Goal: Information Seeking & Learning: Learn about a topic

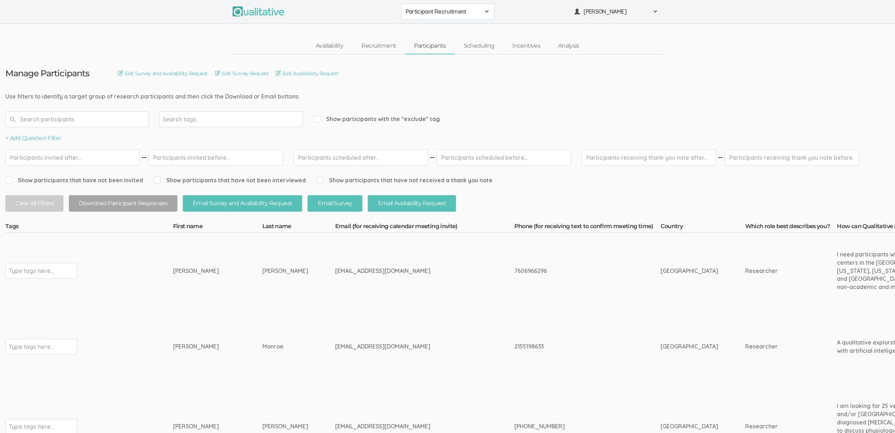
drag, startPoint x: 538, startPoint y: 99, endPoint x: 528, endPoint y: 91, distance: 12.5
click at [423, 8] on span "Participant Recruitment" at bounding box center [443, 12] width 75 height 8
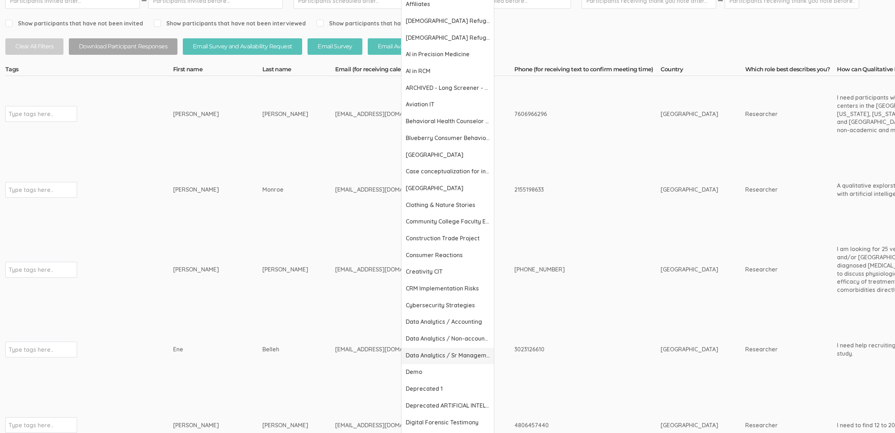
scroll to position [157, 0]
click at [424, 375] on span "Demo" at bounding box center [448, 372] width 84 height 8
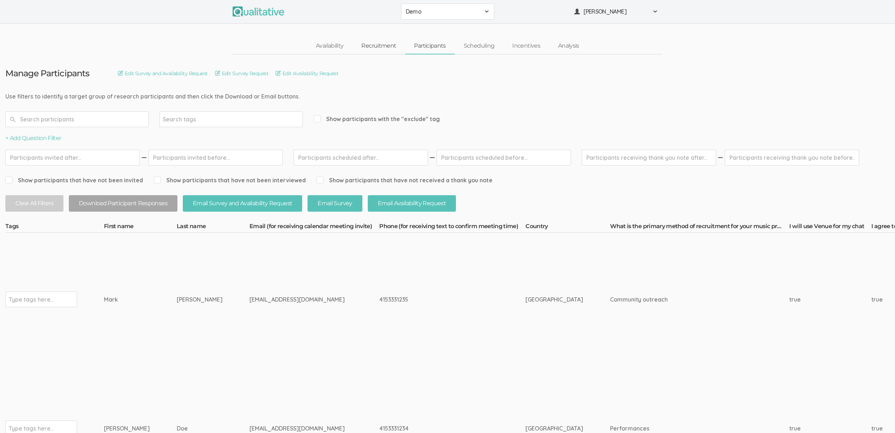
click at [380, 45] on link "Recruitment" at bounding box center [378, 45] width 53 height 15
click at [491, 44] on link "Scheduling" at bounding box center [479, 45] width 49 height 15
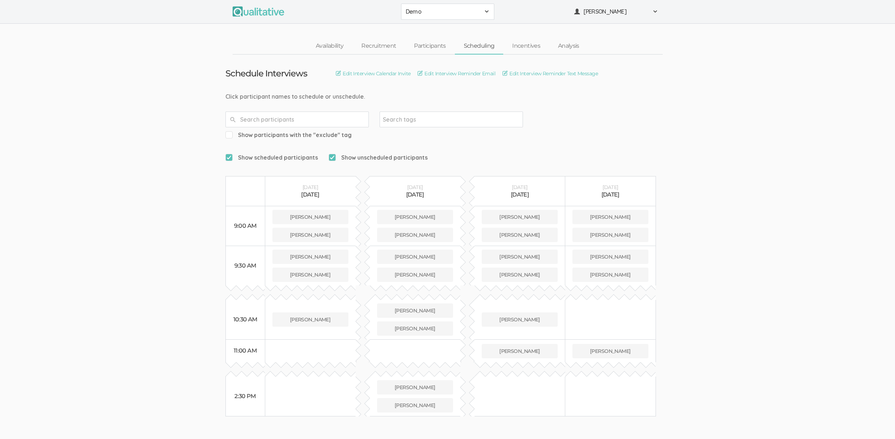
drag, startPoint x: 532, startPoint y: 434, endPoint x: 846, endPoint y: 320, distance: 333.8
click at [847, 320] on ui-view "Schedule Interviews Edit Interview Calendar Invite Edit Interview Reminder Emai…" at bounding box center [447, 235] width 895 height 362
click at [332, 43] on link "Availability" at bounding box center [330, 45] width 46 height 15
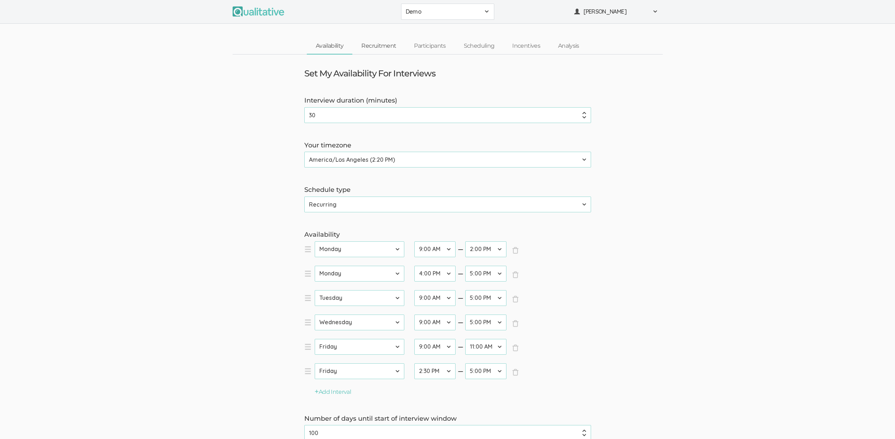
click at [394, 43] on link "Recruitment" at bounding box center [378, 45] width 53 height 15
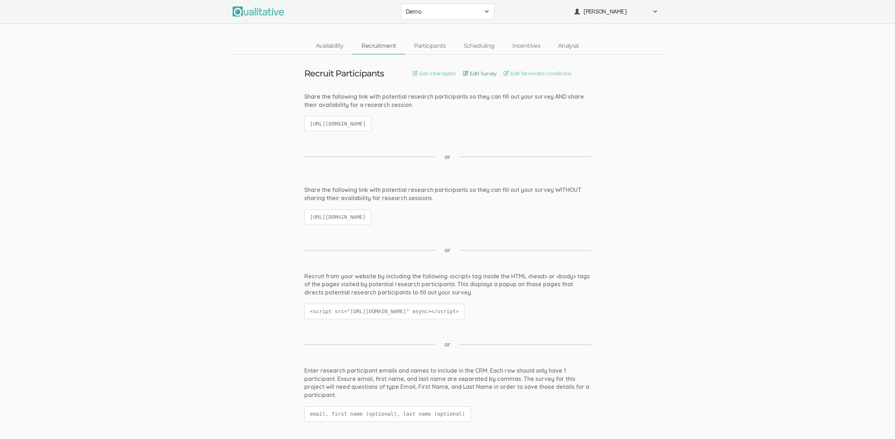
click at [490, 73] on link "Edit Survey" at bounding box center [479, 74] width 33 height 8
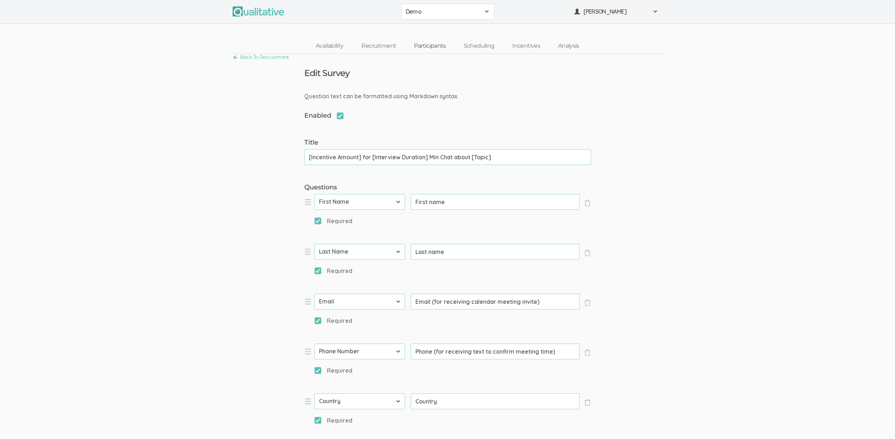
click at [433, 46] on link "Participants" at bounding box center [429, 45] width 49 height 15
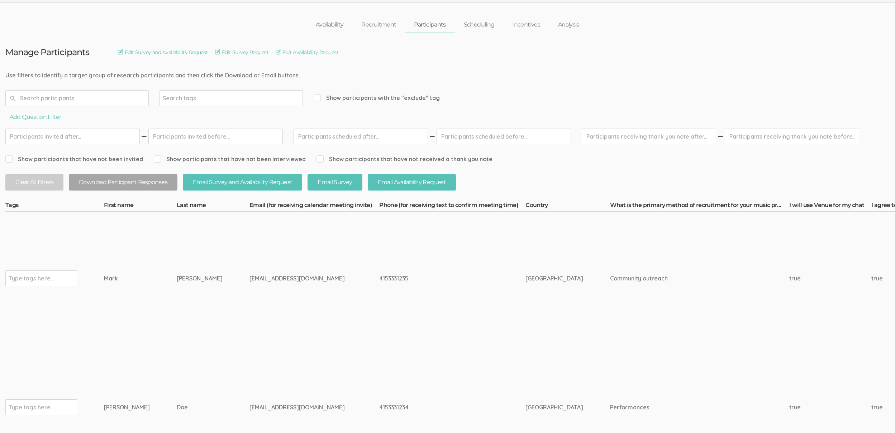
scroll to position [20, 0]
click at [476, 26] on link "Scheduling" at bounding box center [479, 25] width 49 height 15
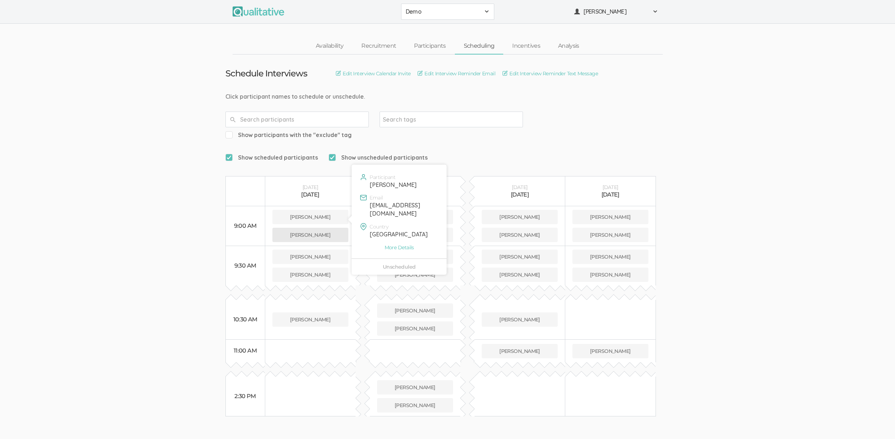
click at [338, 228] on button "Mark Simmons" at bounding box center [310, 235] width 76 height 14
click at [290, 228] on button "Mark Simmons" at bounding box center [310, 235] width 76 height 14
click at [529, 44] on link "Incentives" at bounding box center [526, 45] width 46 height 15
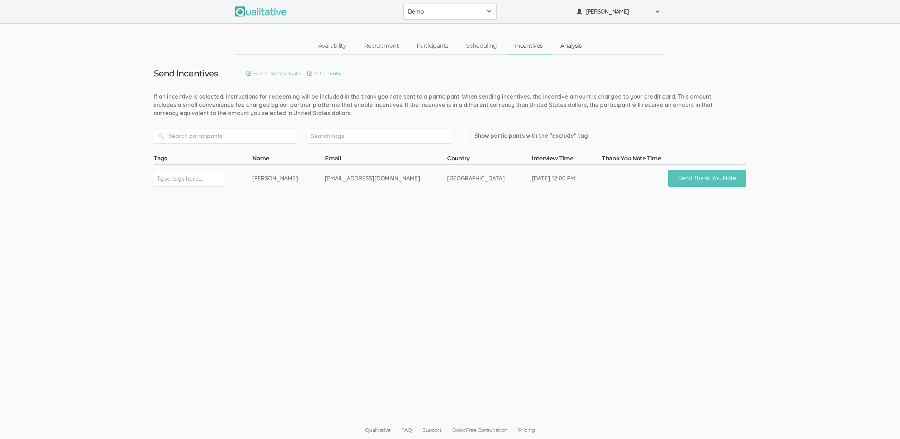
click at [572, 45] on link "Analysis" at bounding box center [571, 45] width 39 height 15
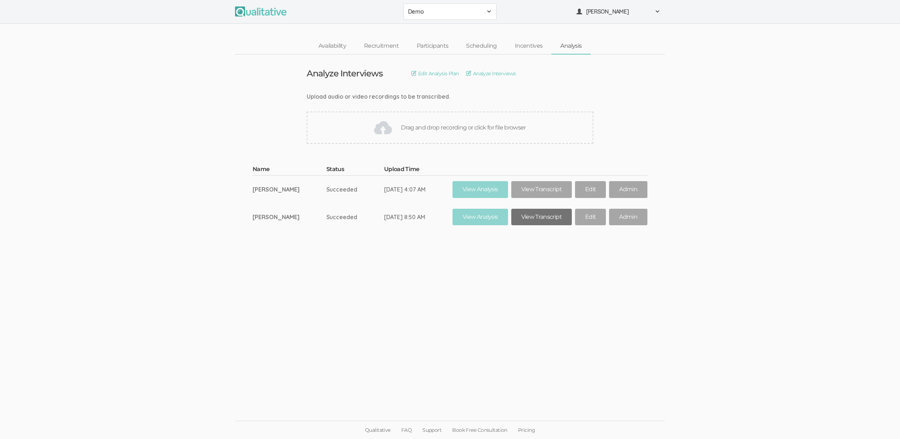
click at [535, 216] on link "View Transcript" at bounding box center [541, 217] width 61 height 17
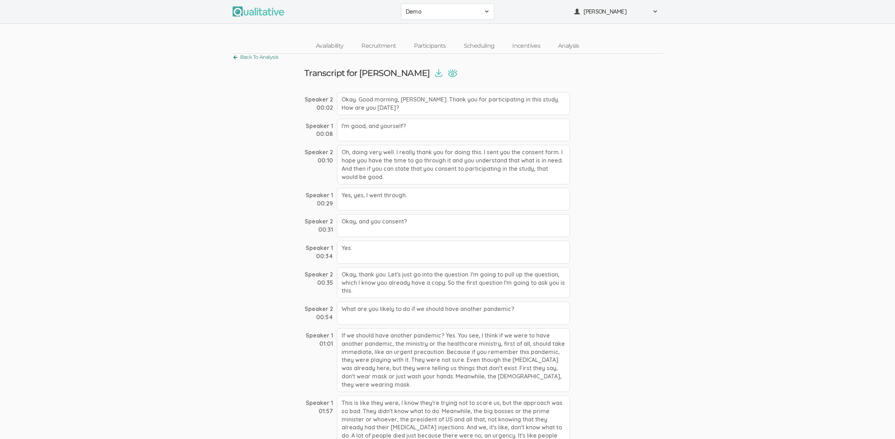
click at [271, 61] on link "Back To Analysis" at bounding box center [256, 57] width 46 height 10
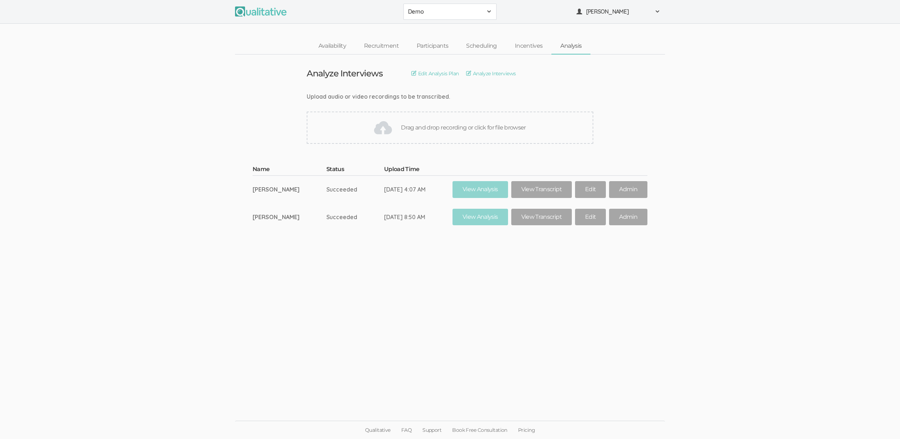
drag, startPoint x: 454, startPoint y: 10, endPoint x: 458, endPoint y: 16, distance: 6.9
click at [454, 10] on span "Demo" at bounding box center [445, 12] width 75 height 8
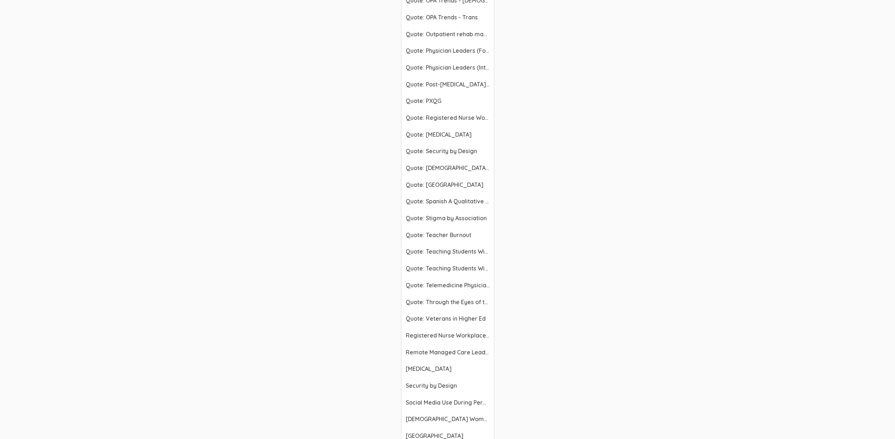
scroll to position [2421, 0]
click at [414, 371] on span "Respiratory Therapists" at bounding box center [448, 367] width 84 height 8
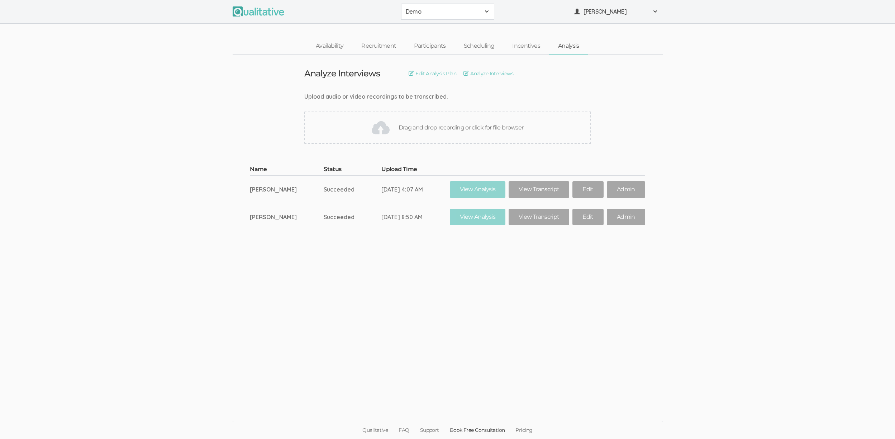
scroll to position [0, 0]
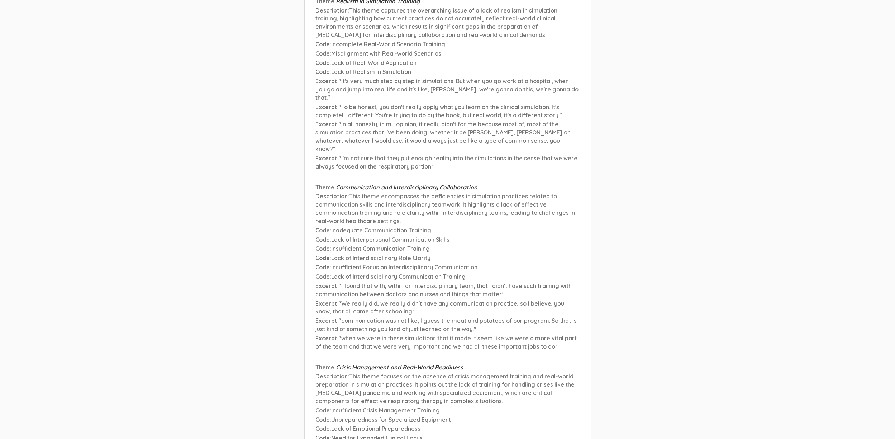
scroll to position [9874, 0]
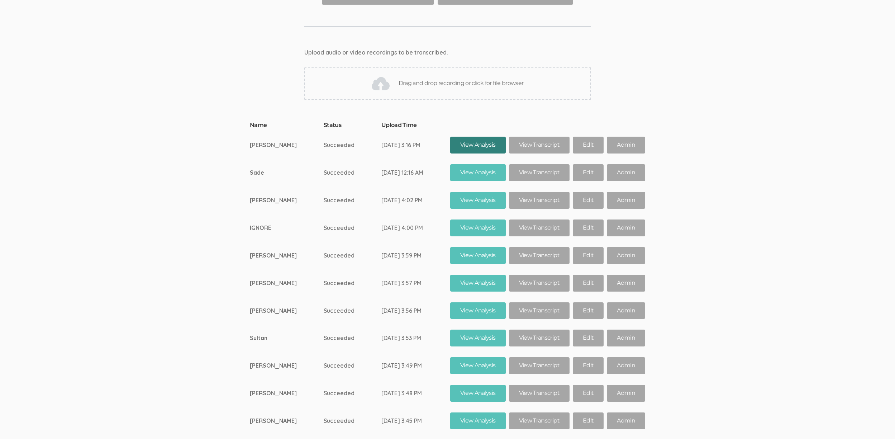
click at [466, 137] on link "View Analysis" at bounding box center [478, 145] width 56 height 17
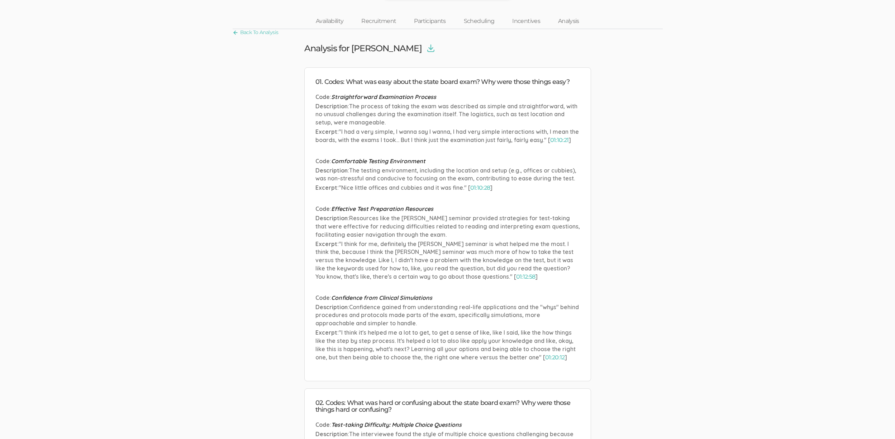
scroll to position [42, 0]
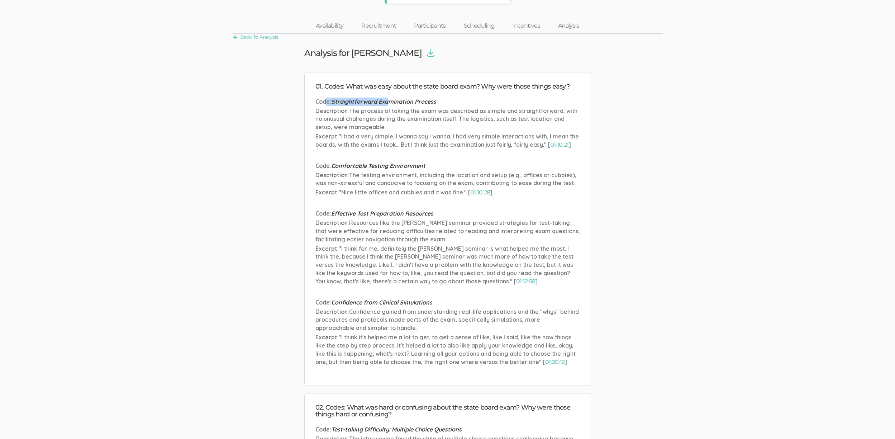
drag, startPoint x: 325, startPoint y: 101, endPoint x: 387, endPoint y: 103, distance: 62.4
click at [387, 103] on p "Code : Straightforward Examination Process" at bounding box center [447, 101] width 265 height 8
click at [387, 103] on span "Straightforward Examination Process" at bounding box center [383, 101] width 105 height 7
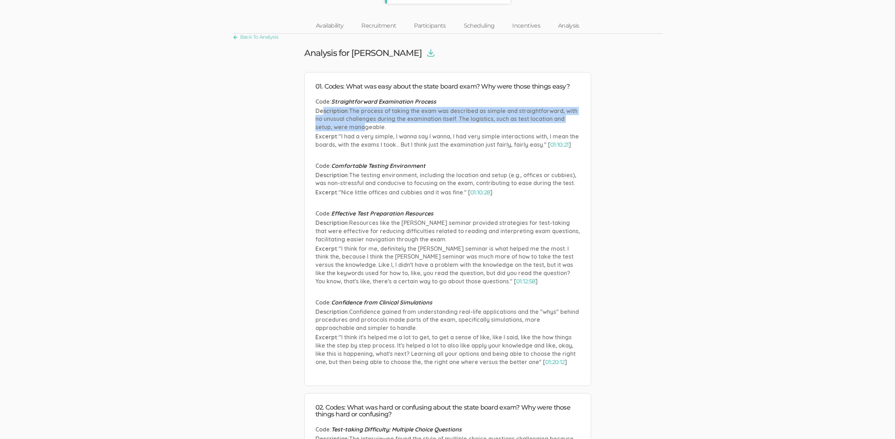
drag, startPoint x: 323, startPoint y: 111, endPoint x: 365, endPoint y: 124, distance: 44.2
click at [365, 124] on p "Description : The process of taking the exam was described as simple and straig…" at bounding box center [447, 119] width 265 height 25
click at [365, 124] on span "The process of taking the exam was described as simple and straightforward, wit…" at bounding box center [446, 119] width 262 height 24
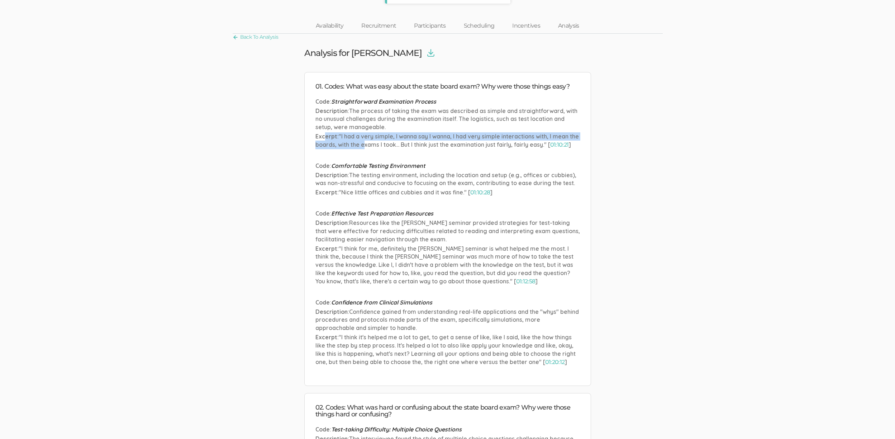
drag, startPoint x: 324, startPoint y: 138, endPoint x: 362, endPoint y: 141, distance: 37.7
click at [362, 141] on p "Excerpt : "I had a very simple, I wanna say I wanna, I had very simple interact…" at bounding box center [447, 140] width 265 height 17
click at [362, 141] on span ""I had a very simple, I wanna say I wanna, I had very simple interactions with,…" at bounding box center [446, 140] width 263 height 15
click at [567, 144] on link "01:10:21" at bounding box center [559, 144] width 19 height 7
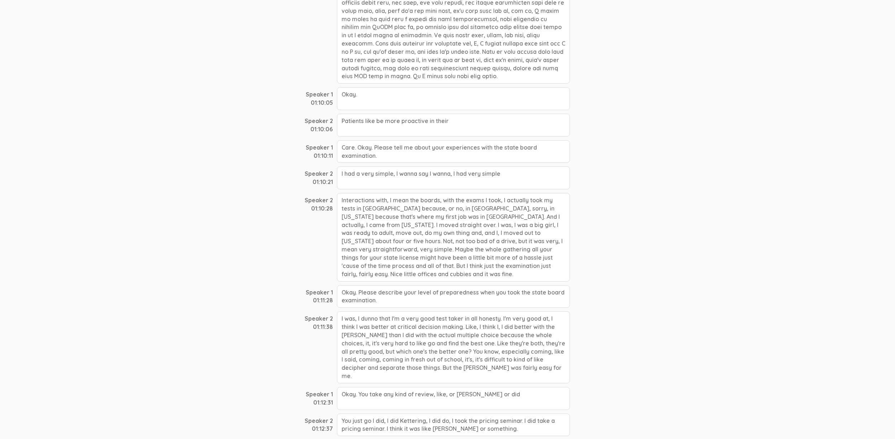
scroll to position [7752, 0]
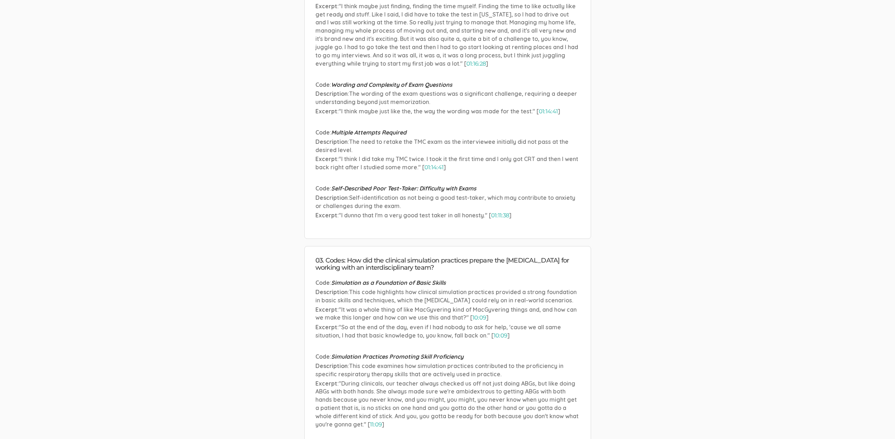
scroll to position [594, 0]
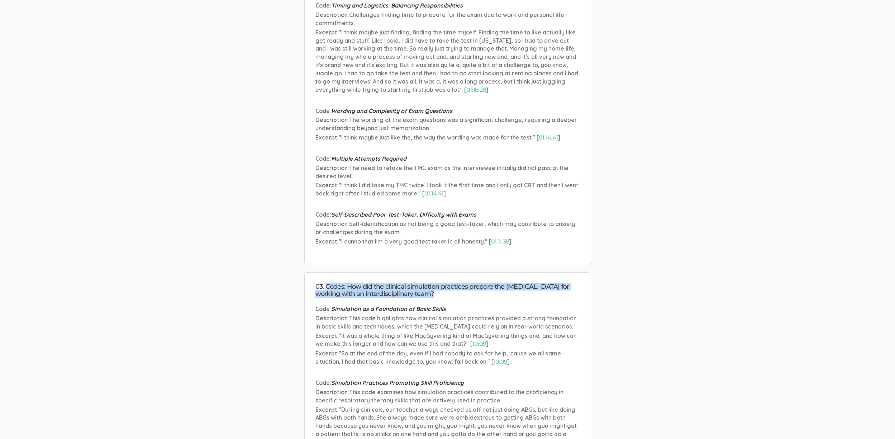
drag, startPoint x: 327, startPoint y: 279, endPoint x: 459, endPoint y: 290, distance: 132.7
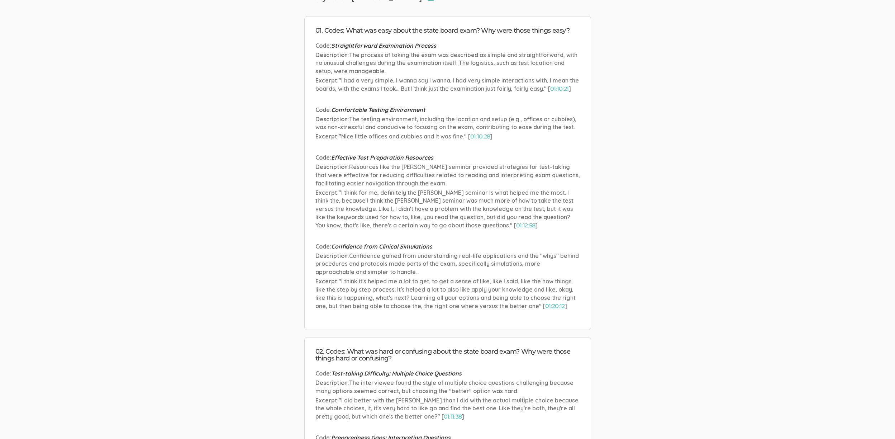
scroll to position [0, 0]
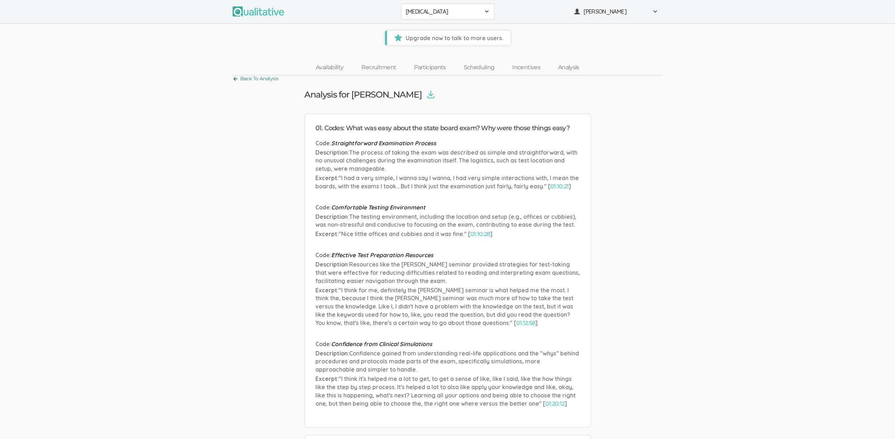
click at [258, 81] on link "Back To Analysis" at bounding box center [256, 79] width 46 height 10
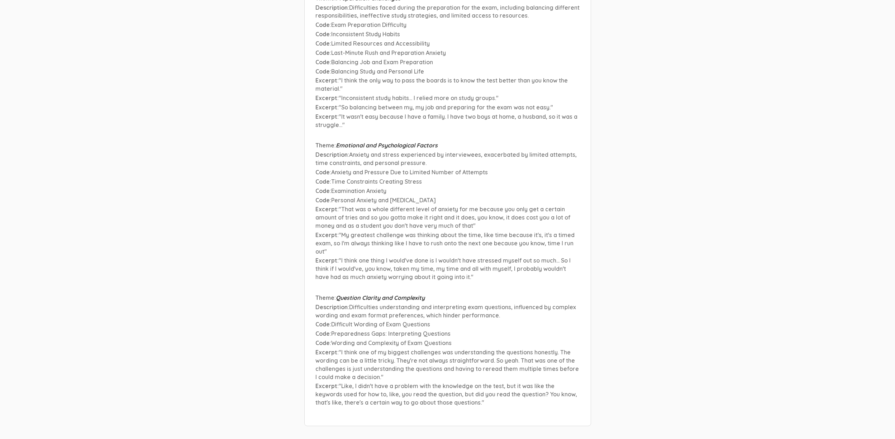
scroll to position [9415, 0]
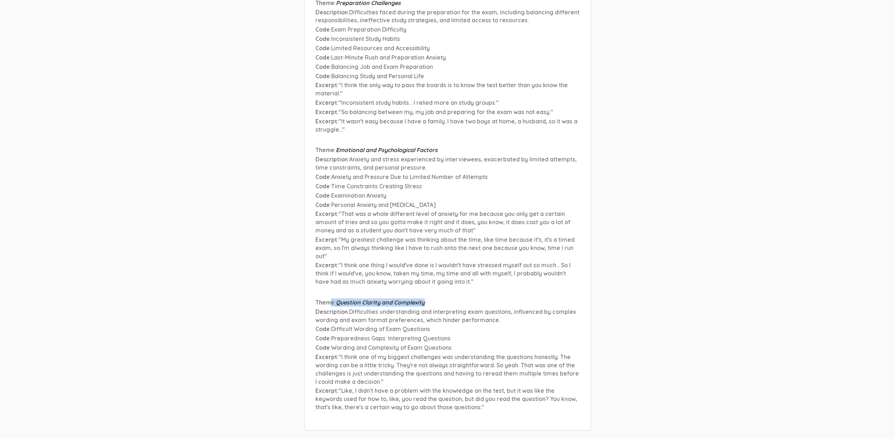
drag, startPoint x: 330, startPoint y: 226, endPoint x: 466, endPoint y: 227, distance: 135.9
click at [466, 298] on p "Theme : Question Clarity and Complexity" at bounding box center [447, 302] width 265 height 8
drag, startPoint x: 342, startPoint y: 224, endPoint x: 383, endPoint y: 225, distance: 40.9
click at [383, 299] on span "Question Clarity and Complexity" at bounding box center [380, 302] width 89 height 7
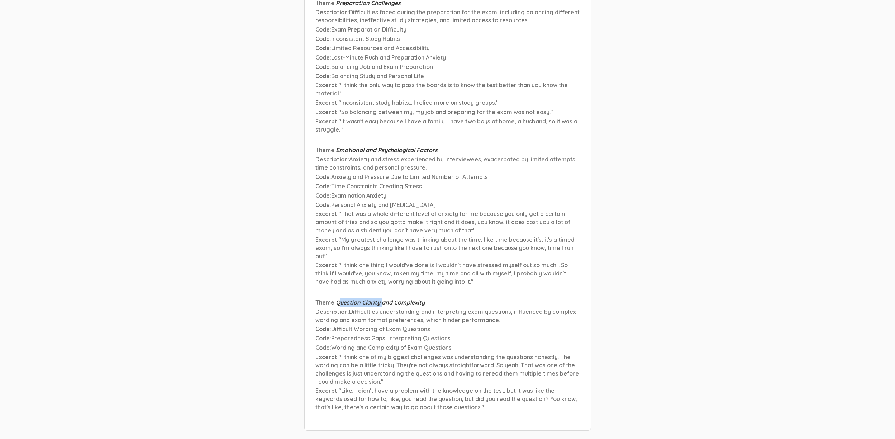
click at [383, 299] on span "Question Clarity and Complexity" at bounding box center [380, 302] width 89 height 7
drag, startPoint x: 331, startPoint y: 237, endPoint x: 365, endPoint y: 243, distance: 33.8
click at [365, 308] on p "Description : Difficulties understanding and interpreting exam questions, influ…" at bounding box center [447, 316] width 265 height 16
drag, startPoint x: 320, startPoint y: 252, endPoint x: 381, endPoint y: 272, distance: 64.9
click at [381, 298] on li "Theme : Question Clarity and Complexity Description : Difficulties understandin…" at bounding box center [447, 355] width 265 height 114
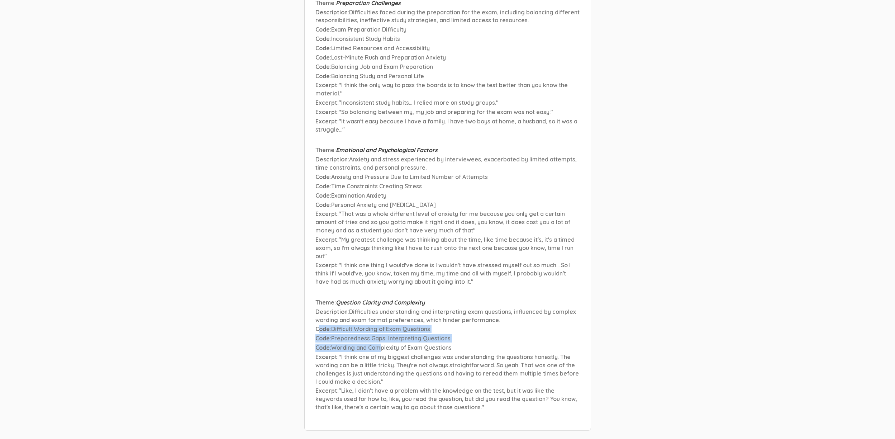
click at [381, 344] on span "Wording and Complexity of Exam Questions" at bounding box center [391, 347] width 120 height 7
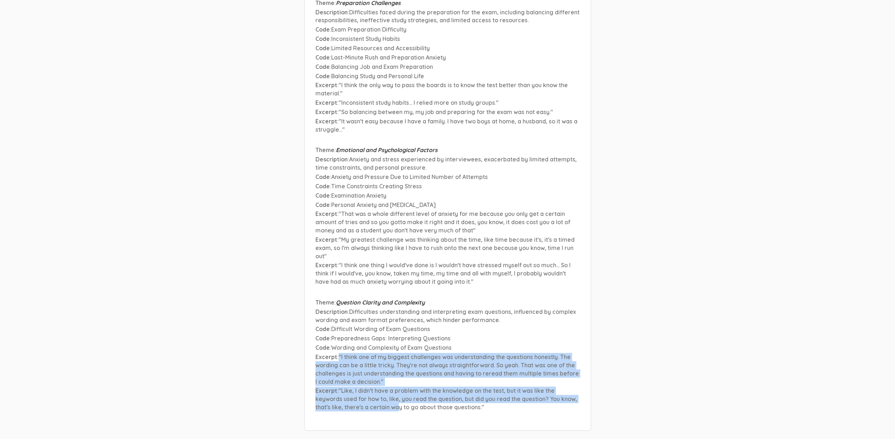
drag, startPoint x: 337, startPoint y: 282, endPoint x: 396, endPoint y: 330, distance: 76.4
click at [396, 330] on li "Theme : Question Clarity and Complexity Description : Difficulties understandin…" at bounding box center [447, 355] width 265 height 114
click at [396, 387] on span ""Like, I didn't have a problem with the knowledge on the test, but it was like …" at bounding box center [446, 399] width 262 height 24
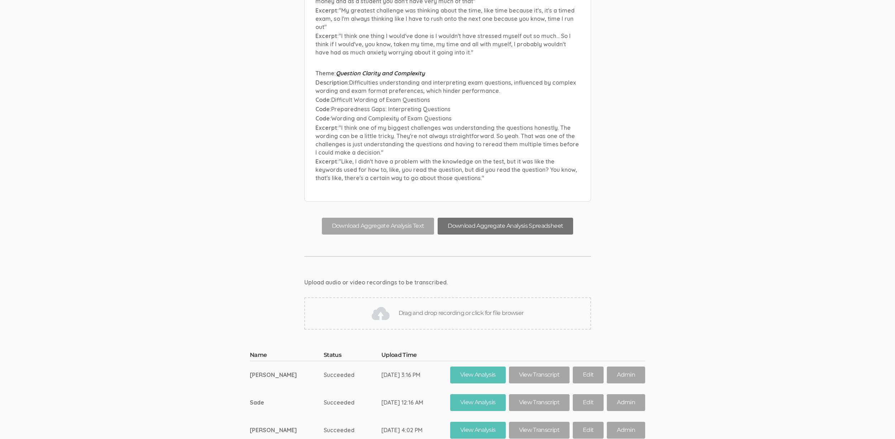
scroll to position [9648, 0]
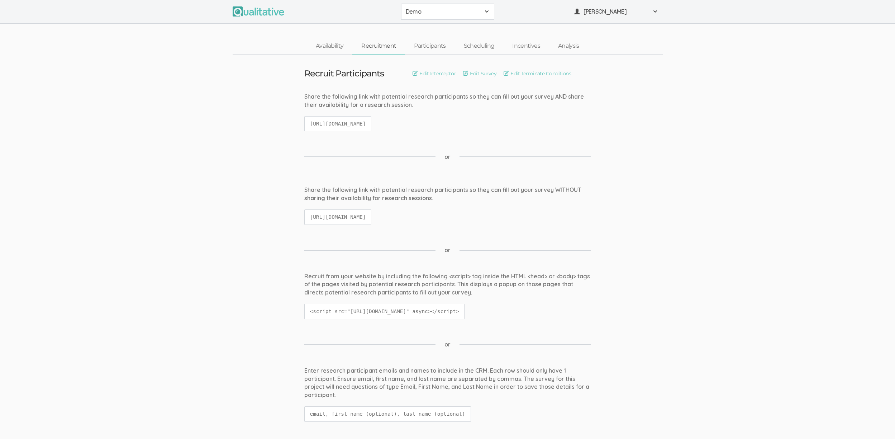
click at [372, 124] on code "https://qualitative.io/screener/60183d392a353e39a52541a6" at bounding box center [337, 123] width 67 height 15
copy ui-view "https://qualitative.io/screener/60183d392a353e39a52541a6"
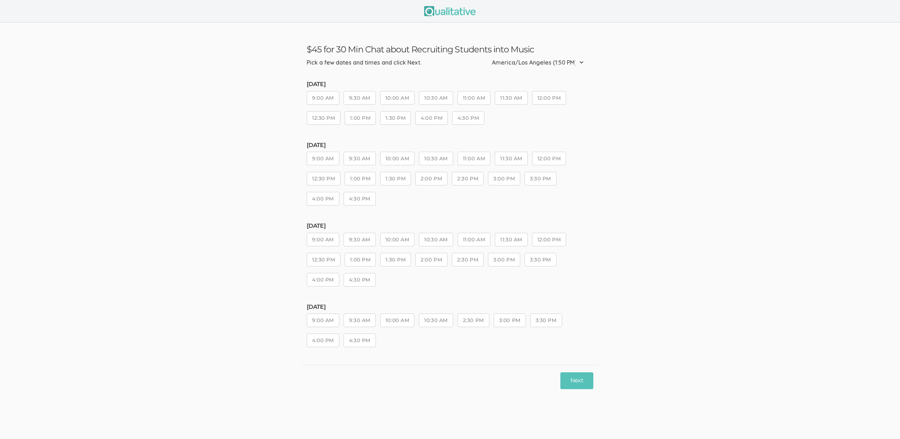
click at [358, 155] on button "9:30 AM" at bounding box center [360, 159] width 32 height 14
click at [435, 242] on button "10:30 AM" at bounding box center [436, 240] width 34 height 14
click at [572, 377] on button "Next" at bounding box center [577, 380] width 33 height 17
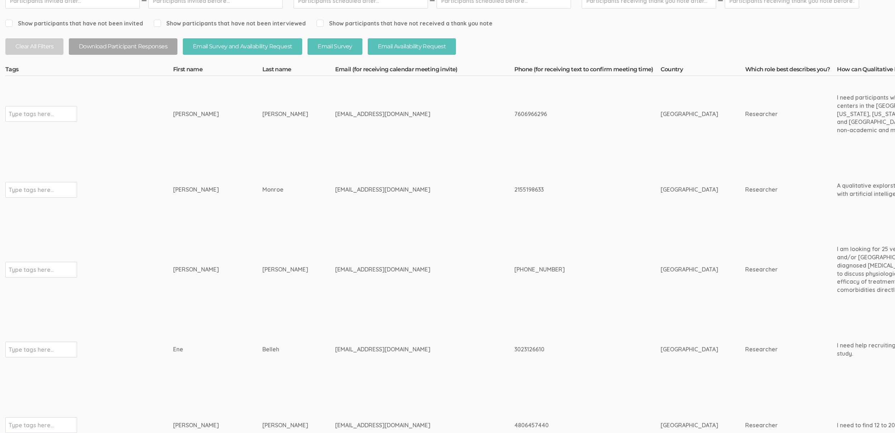
scroll to position [157, 0]
click at [224, 319] on td "Ene" at bounding box center [217, 350] width 89 height 76
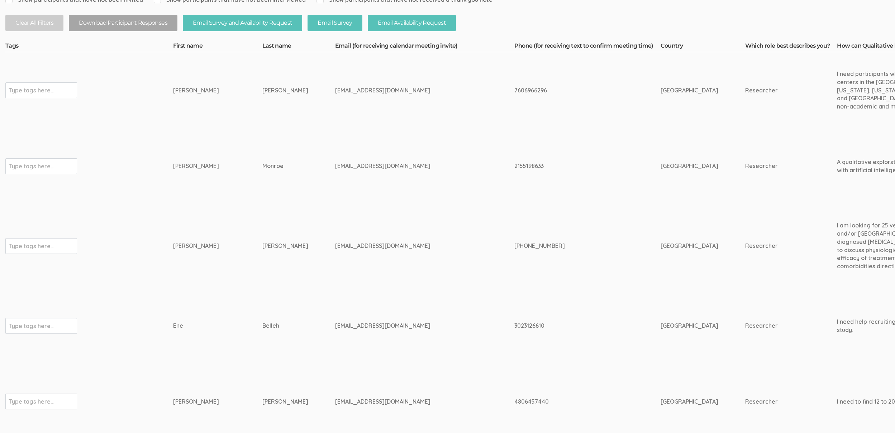
scroll to position [210, 0]
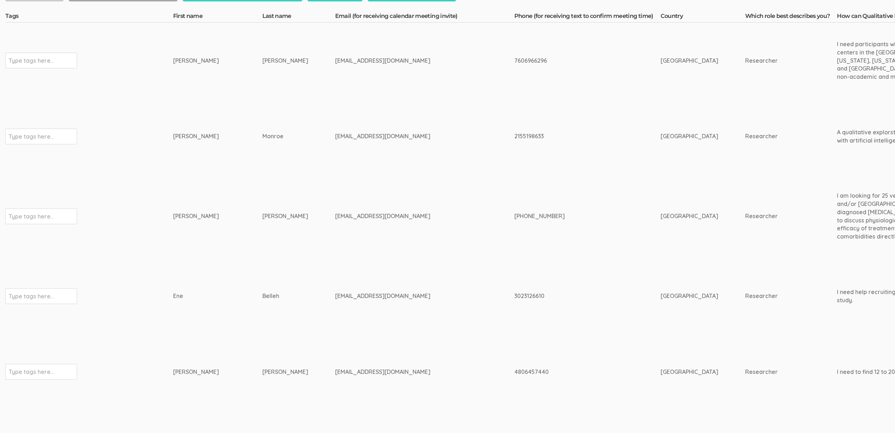
click at [335, 373] on div "ggeist@my.gcu.edu" at bounding box center [411, 372] width 152 height 8
copy tr "ggeist@my.gcu.edu"
click at [191, 246] on td "Tony" at bounding box center [217, 216] width 89 height 84
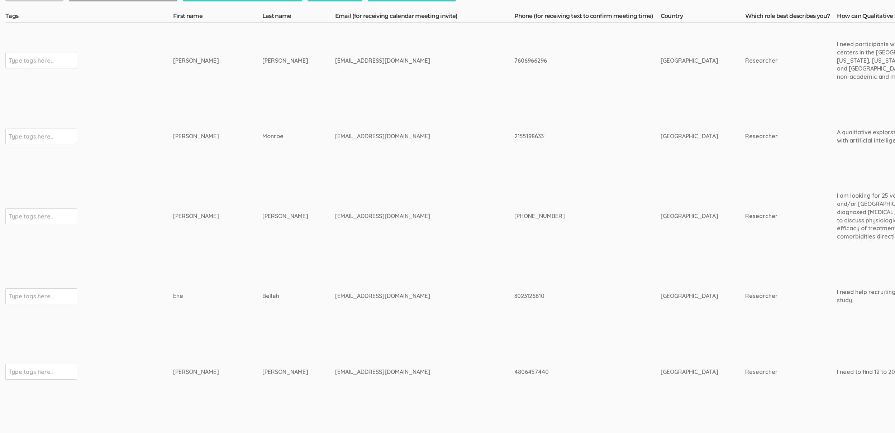
scroll to position [210, 2256]
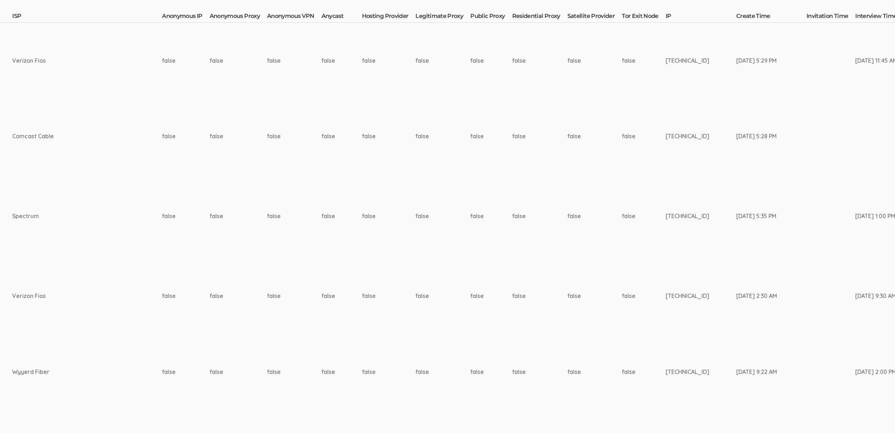
click at [470, 325] on td "false" at bounding box center [491, 296] width 42 height 76
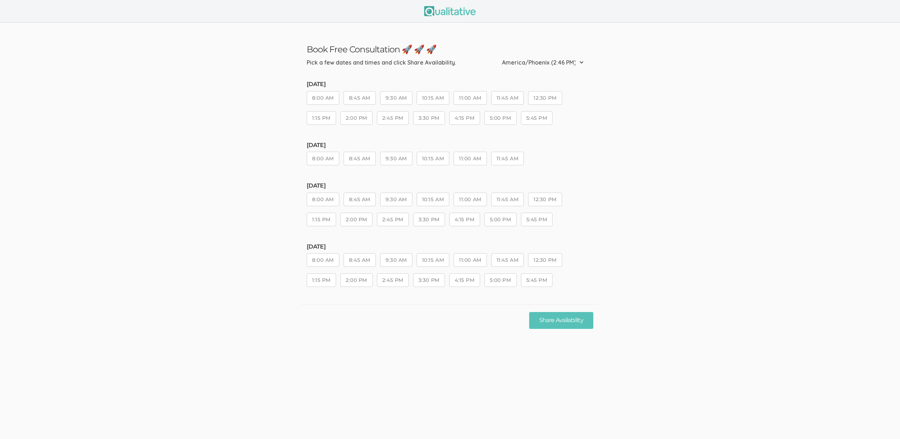
click at [436, 360] on ui-view "Book Free Consultation 🚀 🚀 🚀 Pick a few dates and times and click Share Availab…" at bounding box center [450, 219] width 900 height 439
